Goal: Transaction & Acquisition: Purchase product/service

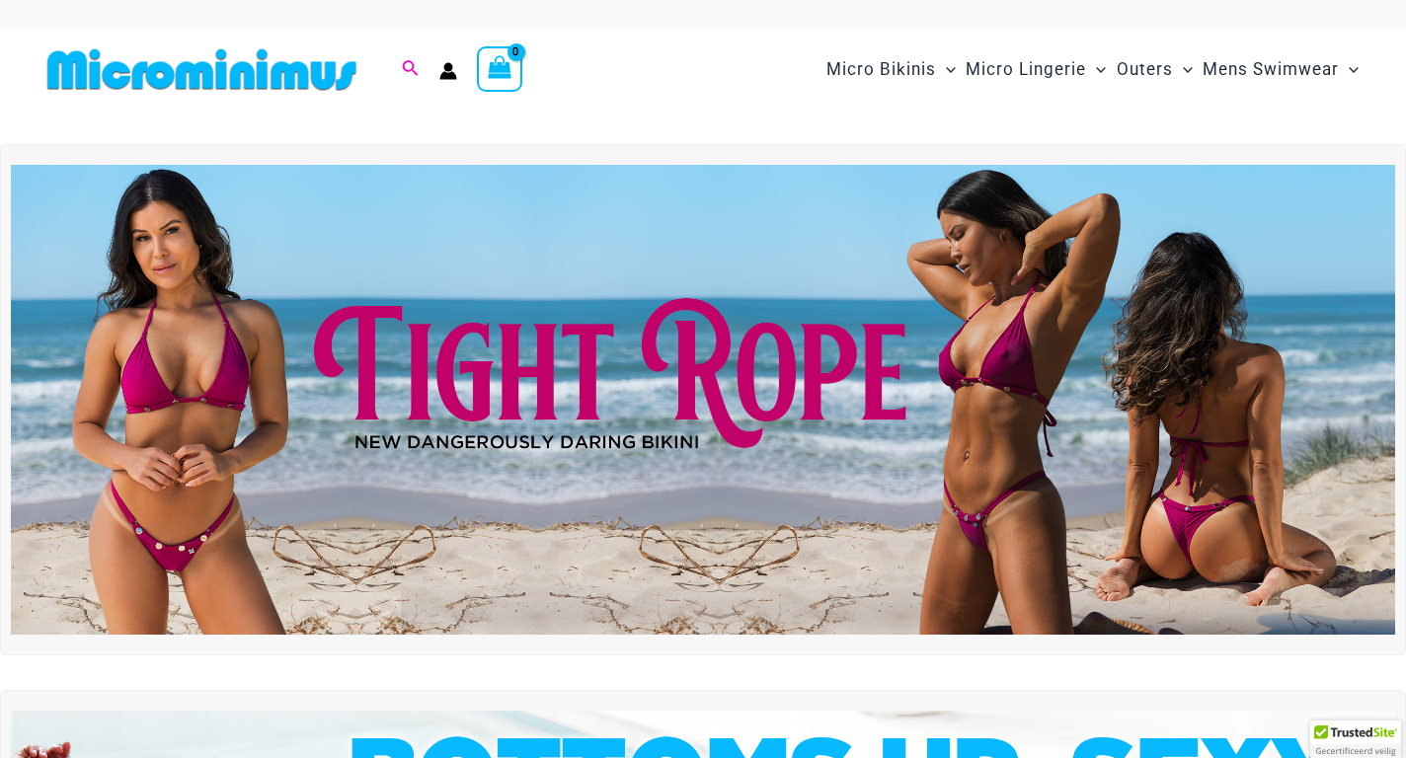
click at [411, 66] on icon "Search icon link" at bounding box center [410, 69] width 16 height 18
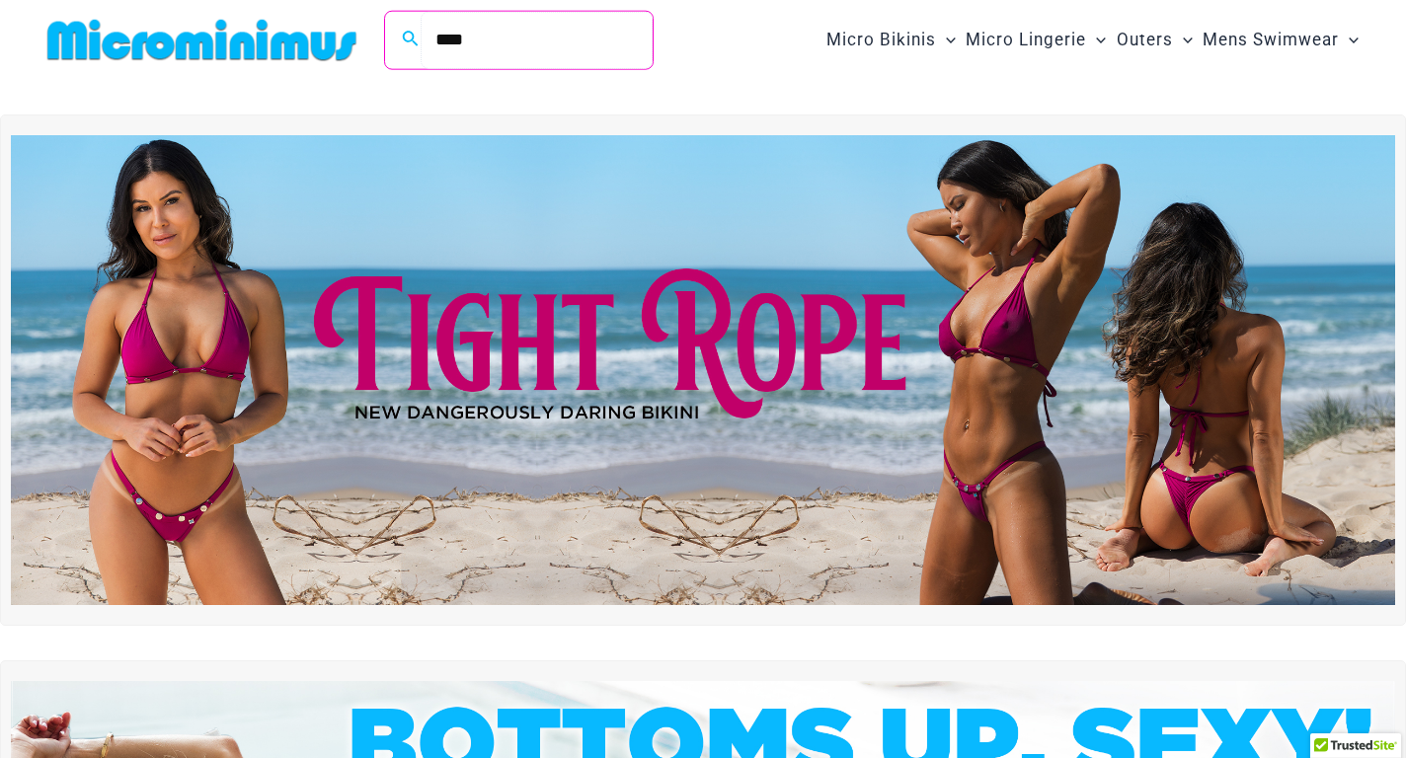
type input "****"
click button "Search" at bounding box center [0, 0] width 0 height 0
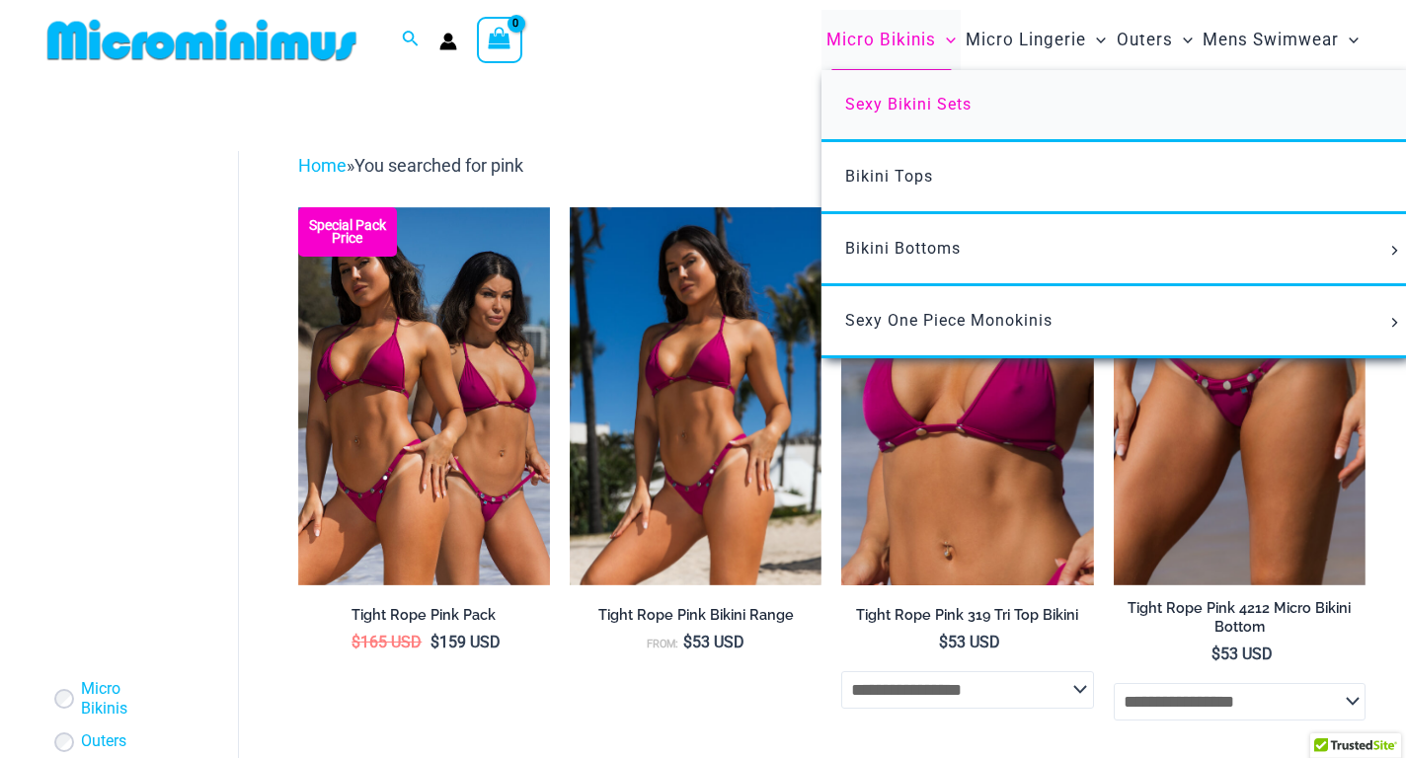
click at [920, 104] on span "Sexy Bikini Sets" at bounding box center [908, 104] width 126 height 19
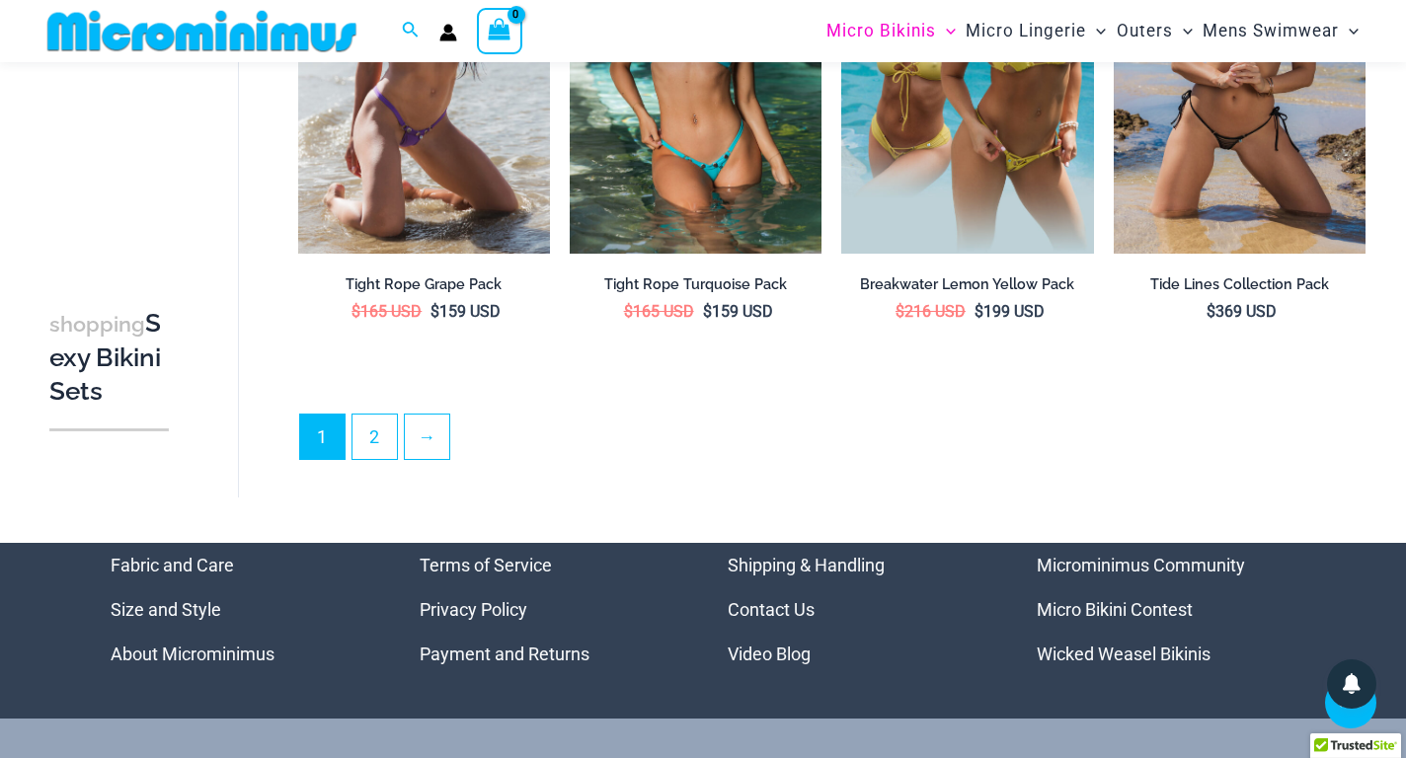
scroll to position [3901, 0]
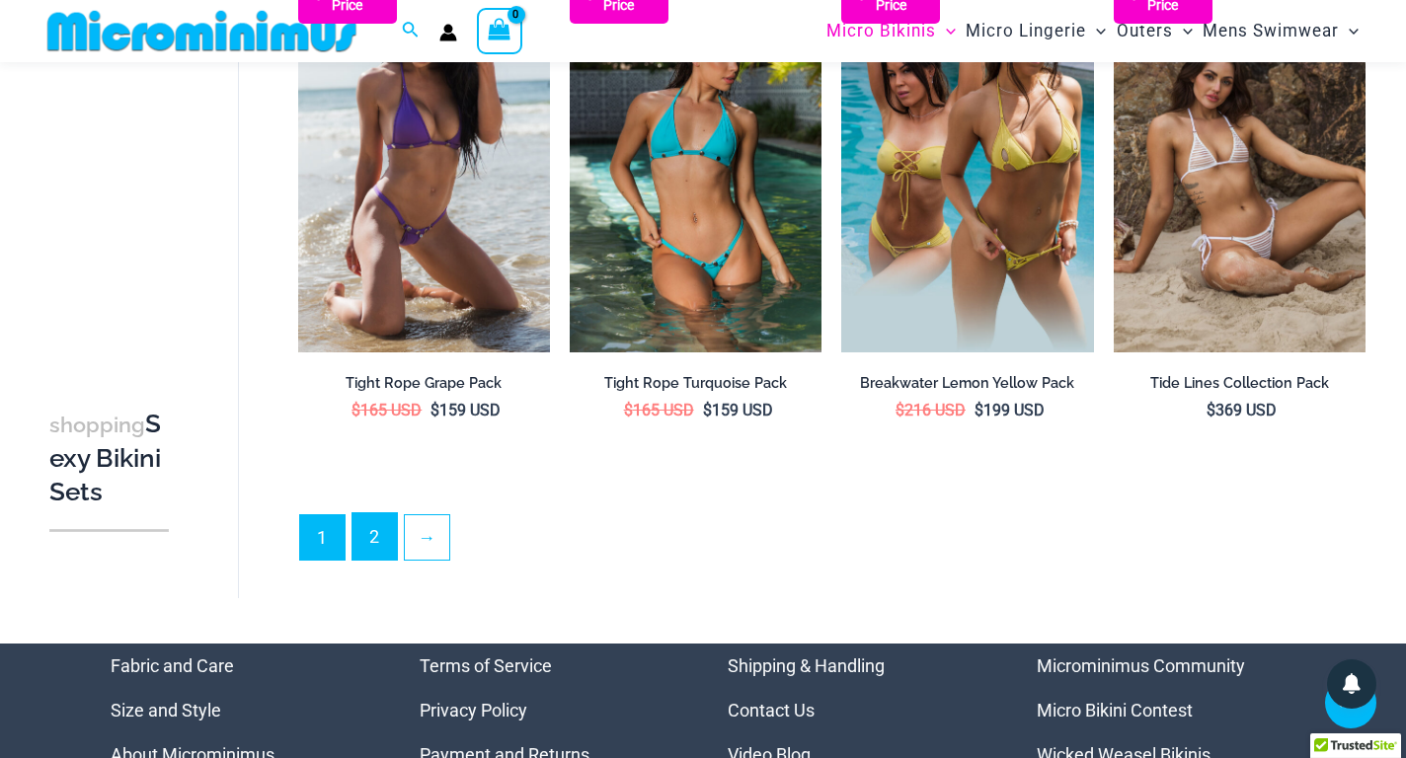
click at [361, 529] on link "2" at bounding box center [374, 536] width 44 height 46
